Goal: Transaction & Acquisition: Purchase product/service

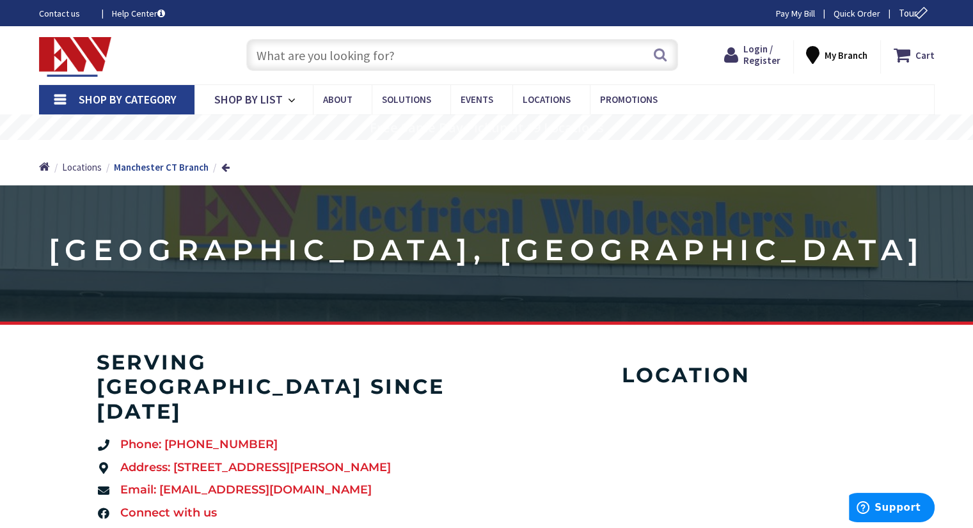
click at [309, 52] on input "text" at bounding box center [462, 55] width 432 height 32
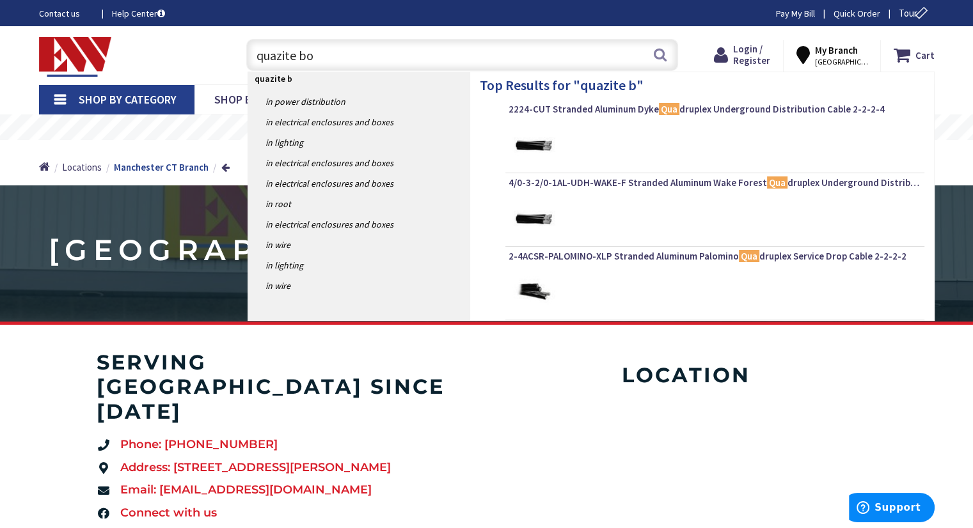
type input "quazite box"
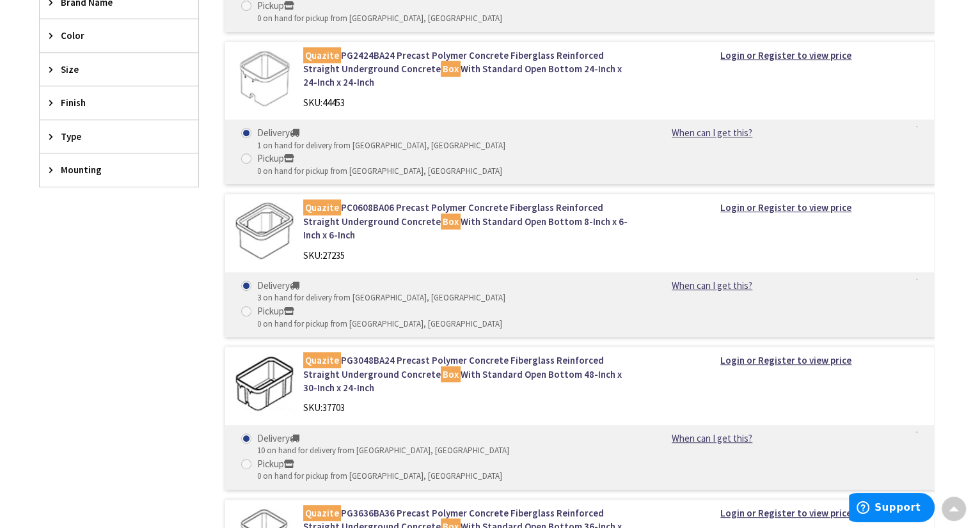
scroll to position [512, 0]
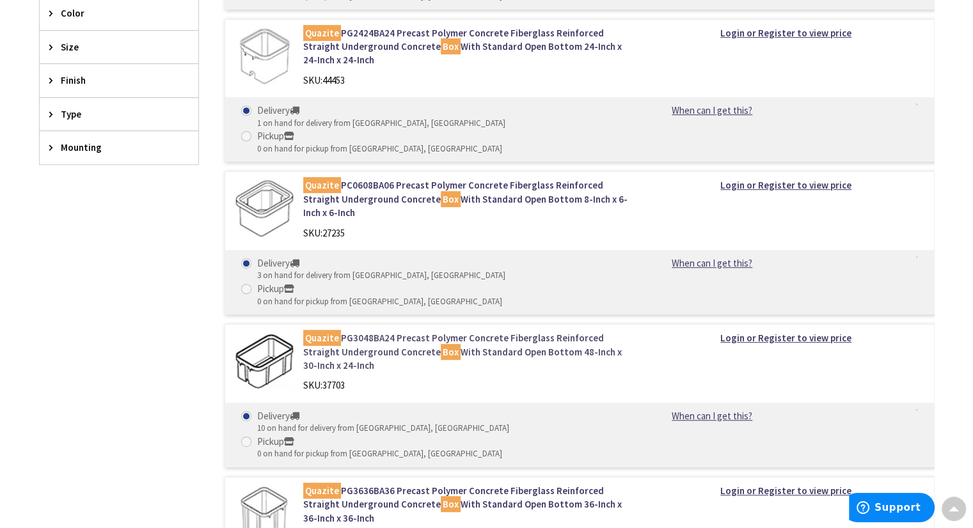
click at [528, 331] on link "Quazite PG3048BA24 Precast Polymer Concrete Fiberglass Reinforced Straight Unde…" at bounding box center [465, 351] width 325 height 41
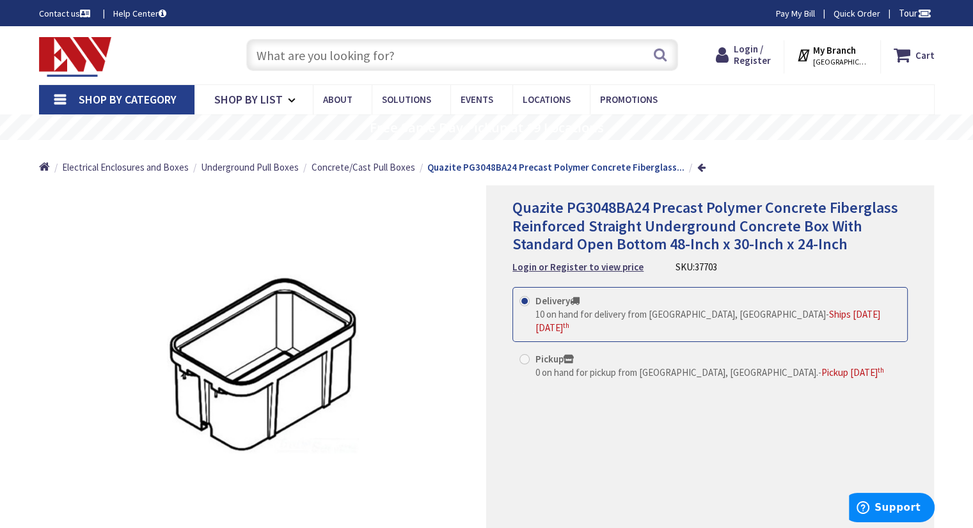
click at [397, 43] on input "text" at bounding box center [462, 55] width 432 height 32
type input "s"
type input "4"
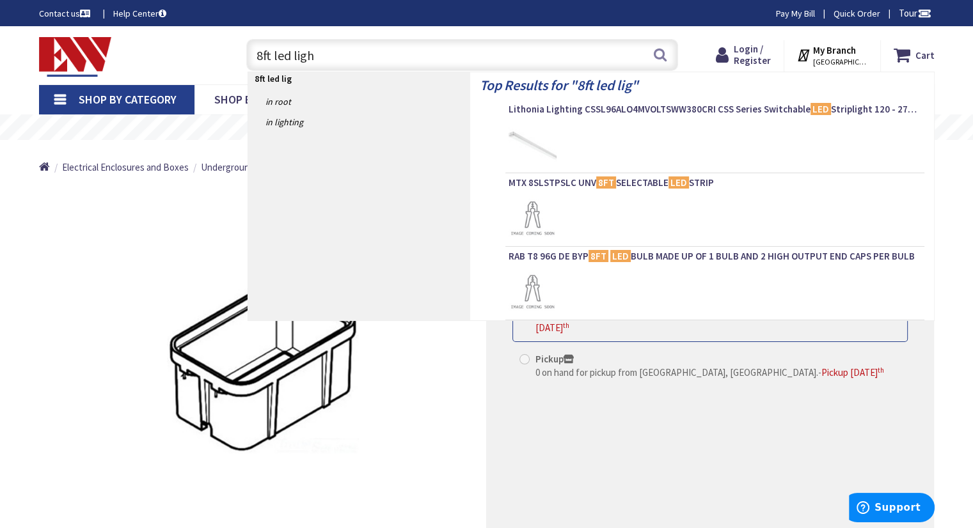
type input "8ft led light"
